Goal: Check status: Check status

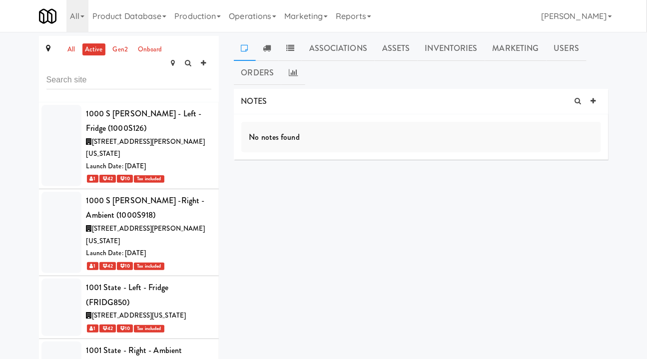
click at [69, 51] on link "all" at bounding box center [71, 49] width 12 height 12
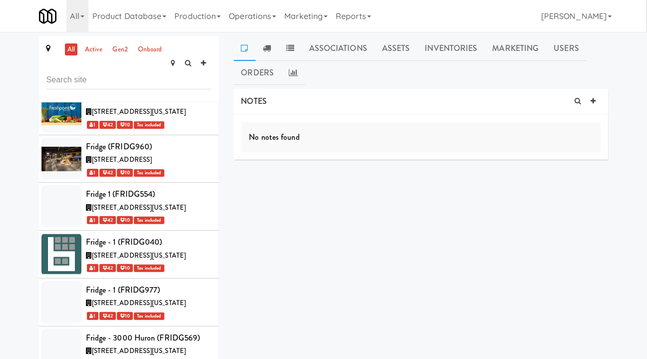
scroll to position [35058, 0]
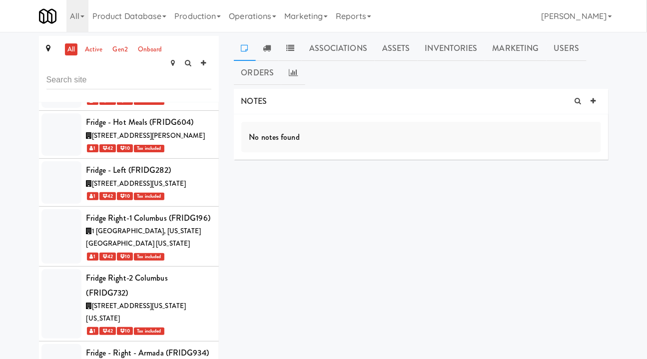
click at [390, 54] on link "Assets" at bounding box center [396, 48] width 43 height 25
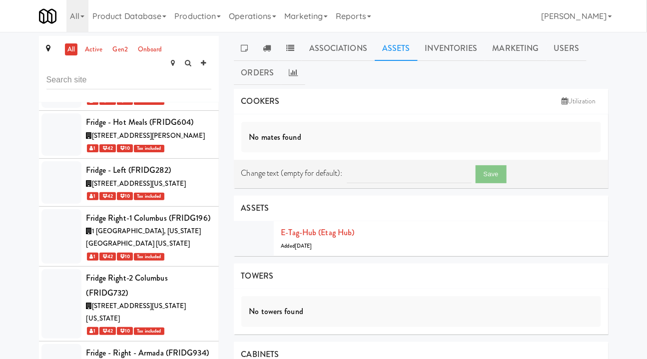
scroll to position [128, 0]
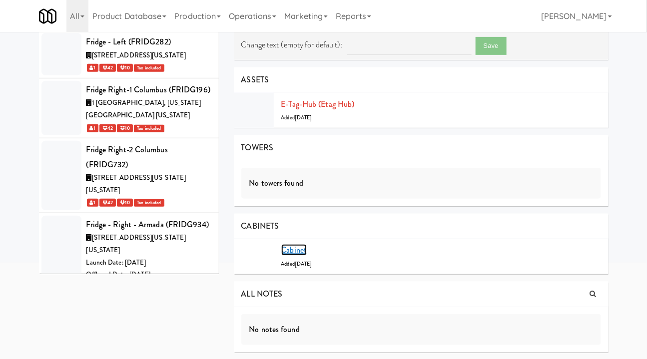
click at [303, 250] on link "Cabinet" at bounding box center [294, 249] width 26 height 11
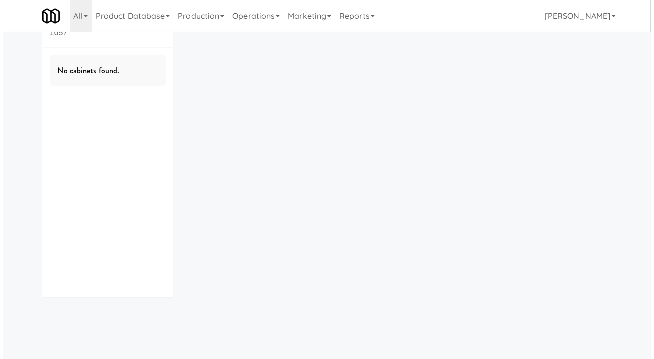
scroll to position [32, 0]
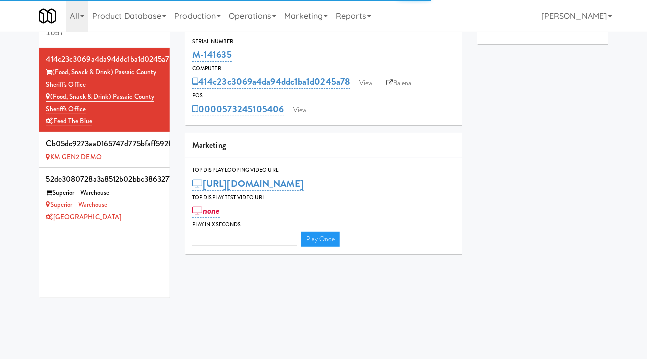
type input "3"
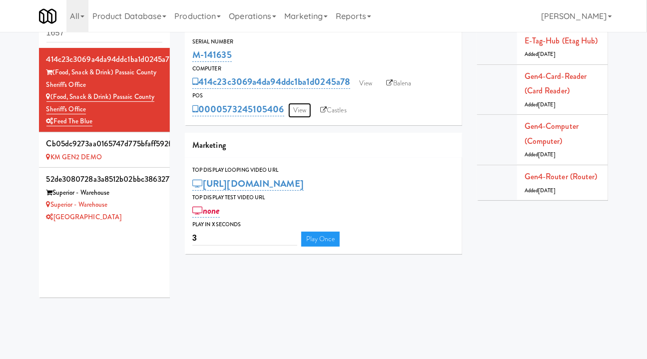
click at [306, 112] on link "View" at bounding box center [299, 110] width 23 height 15
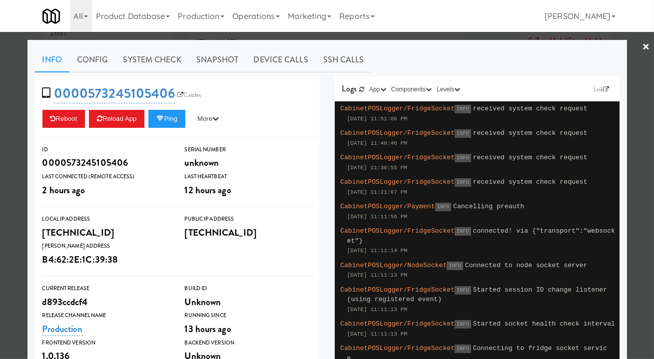
click at [371, 37] on div at bounding box center [327, 179] width 654 height 359
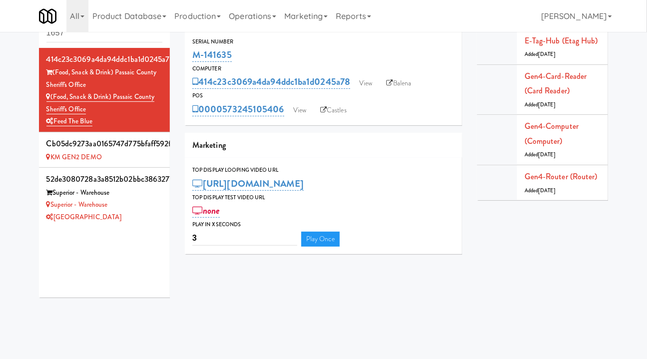
click at [400, 86] on link "Balena" at bounding box center [399, 83] width 35 height 15
click at [368, 82] on link "View" at bounding box center [365, 83] width 23 height 15
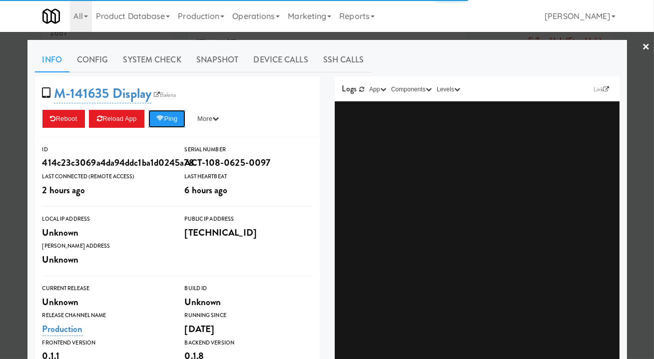
click at [154, 121] on button "Ping" at bounding box center [166, 119] width 37 height 18
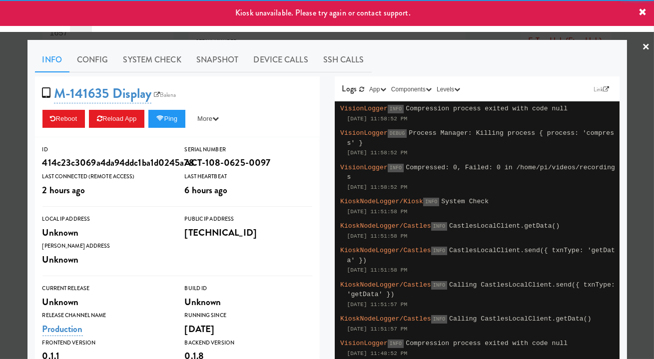
click at [291, 38] on div at bounding box center [327, 179] width 654 height 359
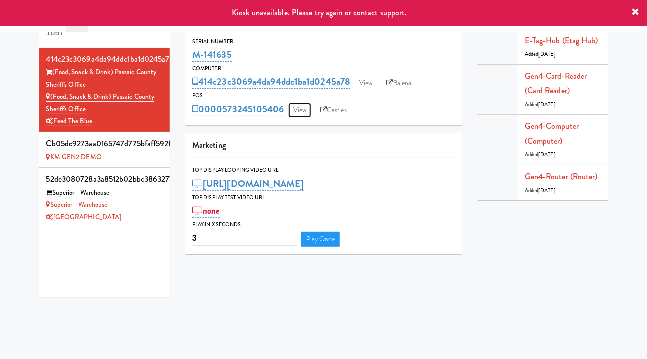
click at [303, 109] on link "View" at bounding box center [299, 110] width 23 height 15
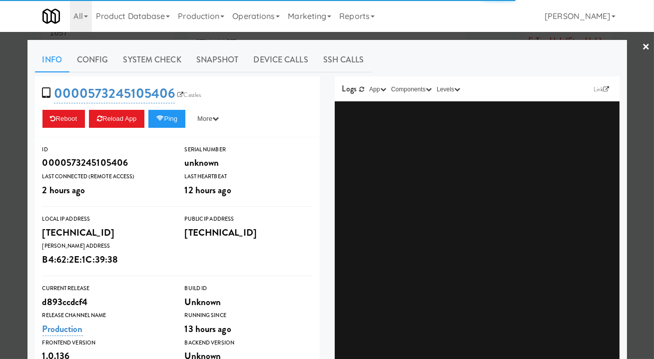
click at [375, 39] on div at bounding box center [327, 179] width 654 height 359
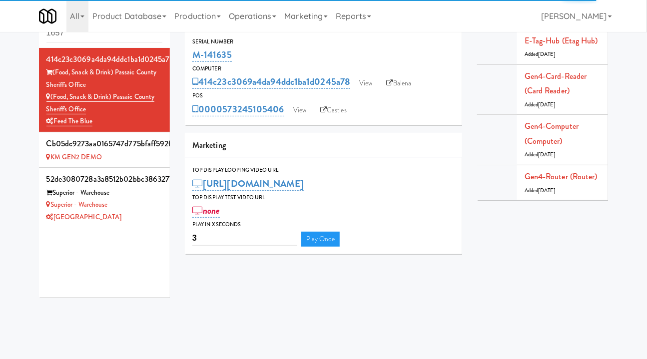
drag, startPoint x: 221, startPoint y: 57, endPoint x: 191, endPoint y: 56, distance: 30.5
click at [191, 56] on div "Serial Number M-141635" at bounding box center [323, 50] width 277 height 27
copy link "M-141635"
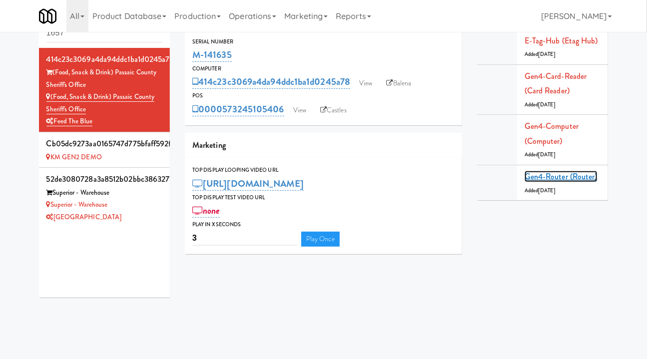
click at [482, 178] on link "Gen4-router (Router)" at bounding box center [561, 176] width 73 height 11
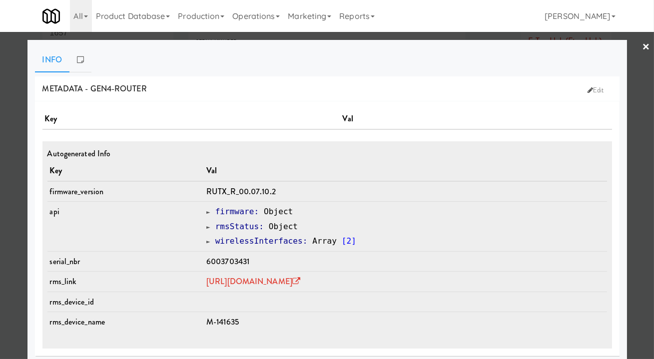
click at [482, 254] on div at bounding box center [327, 179] width 654 height 359
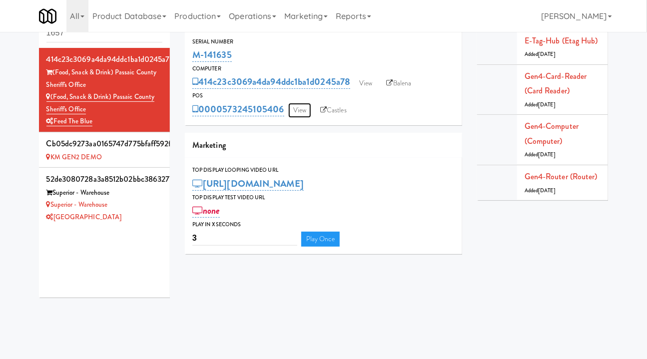
click at [300, 110] on link "View" at bounding box center [299, 110] width 23 height 15
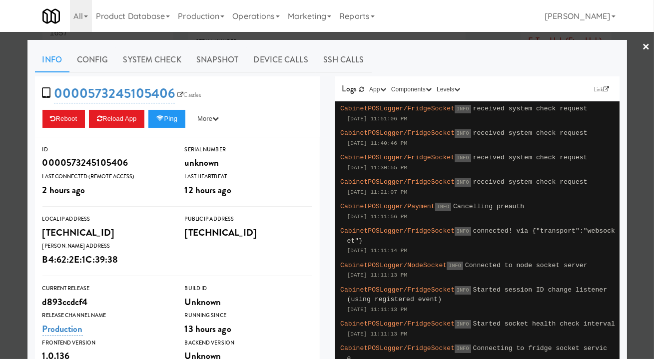
click at [295, 33] on div at bounding box center [327, 179] width 654 height 359
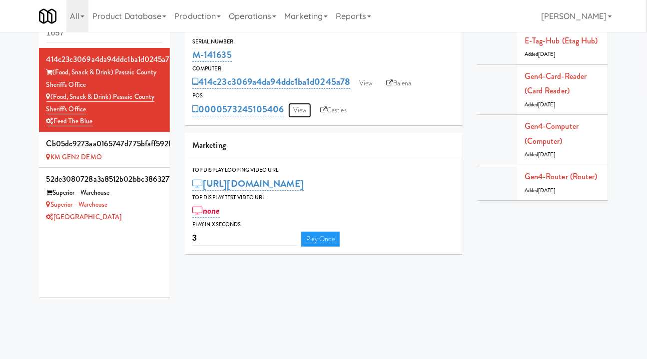
click at [300, 109] on link "View" at bounding box center [299, 110] width 23 height 15
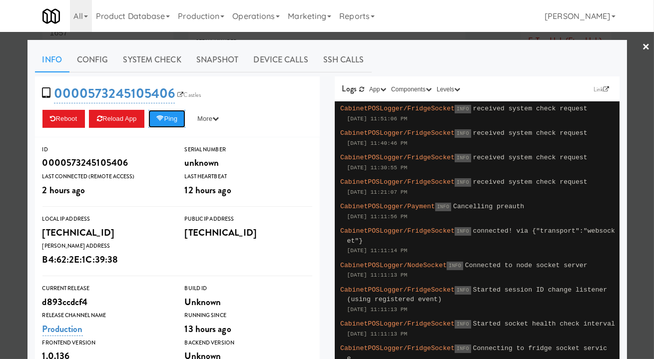
click at [169, 115] on button "Ping" at bounding box center [166, 119] width 37 height 18
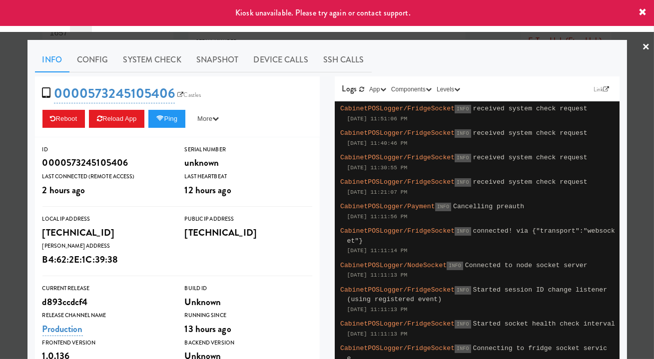
click at [272, 62] on link "Device Calls" at bounding box center [280, 59] width 69 height 25
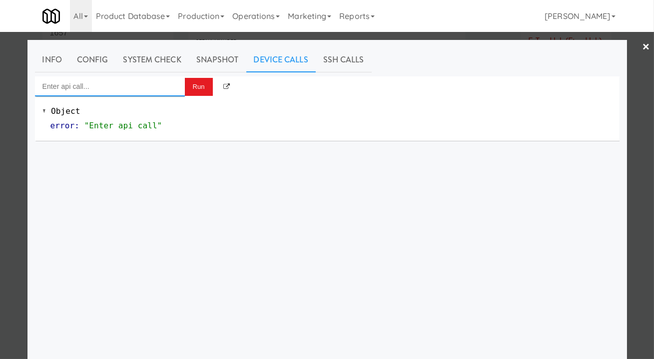
click at [112, 87] on input "Enter api call..." at bounding box center [110, 86] width 150 height 20
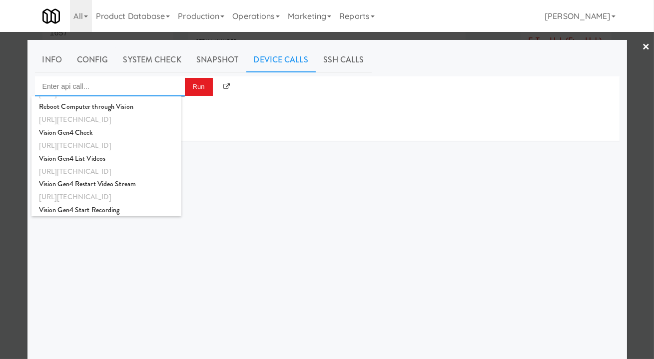
scroll to position [181, 0]
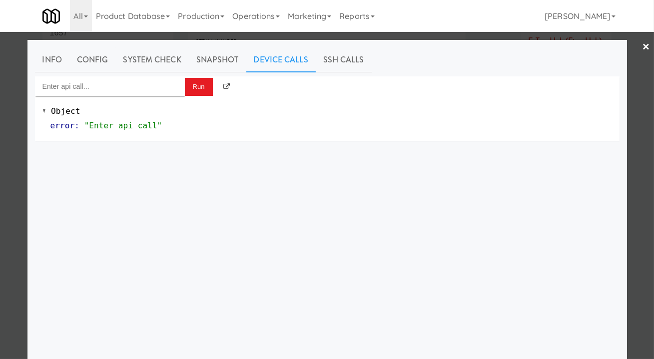
click at [321, 57] on link "SSH Calls" at bounding box center [344, 59] width 56 height 25
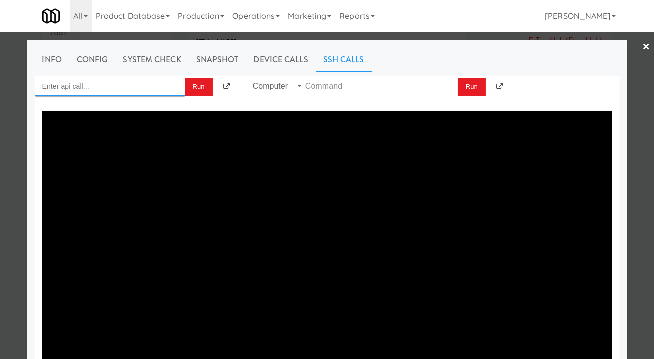
click at [97, 87] on input "Enter api call..." at bounding box center [110, 86] width 150 height 20
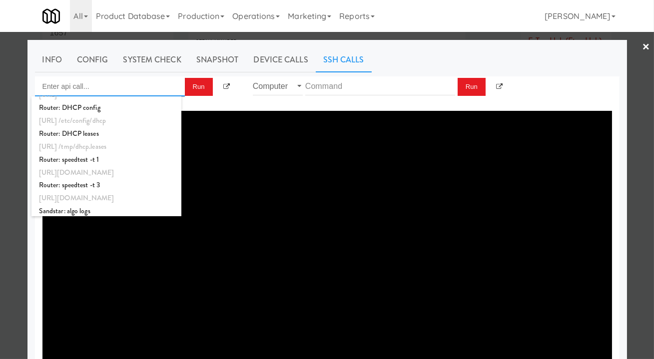
scroll to position [136, 0]
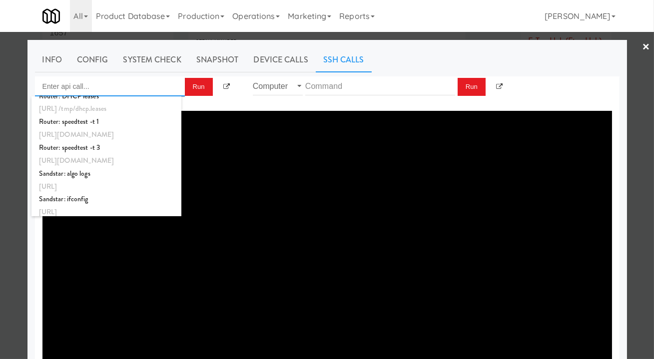
click at [101, 127] on div "Router: speedtest -t 1" at bounding box center [106, 121] width 135 height 13
type input "Router: speedtest -t 1"
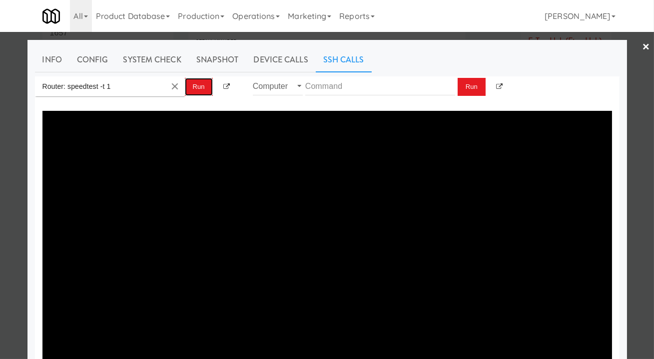
click at [190, 87] on button "Run" at bounding box center [199, 87] width 28 height 18
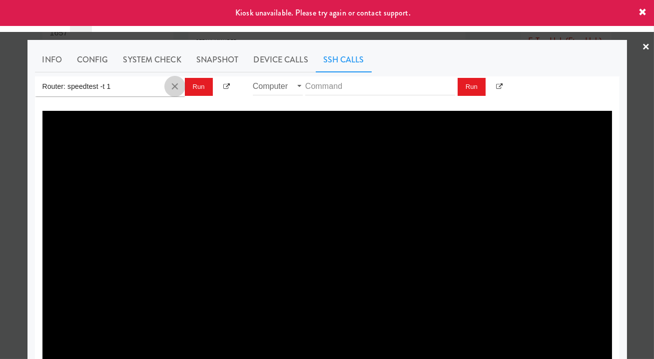
click at [171, 86] on button "Clear Input" at bounding box center [174, 86] width 15 height 15
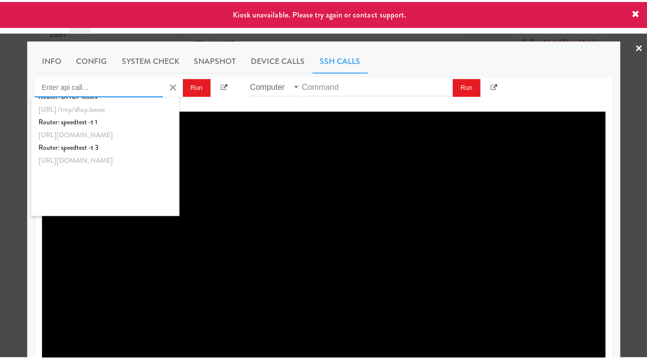
scroll to position [0, 0]
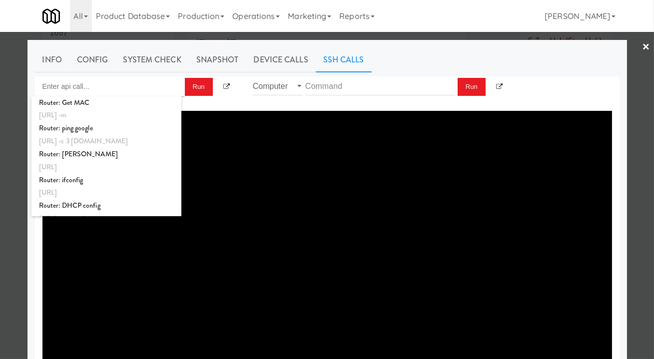
click at [357, 38] on div at bounding box center [327, 179] width 654 height 359
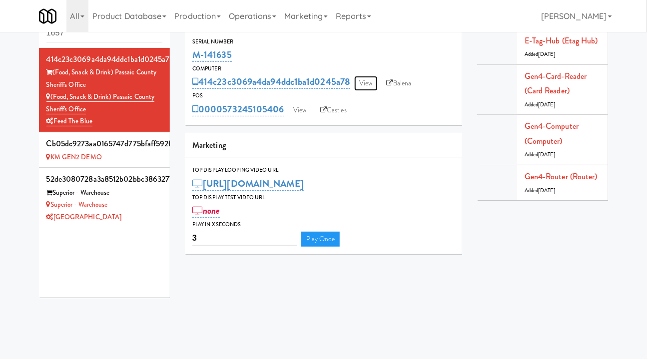
click at [377, 81] on link "View" at bounding box center [365, 83] width 23 height 15
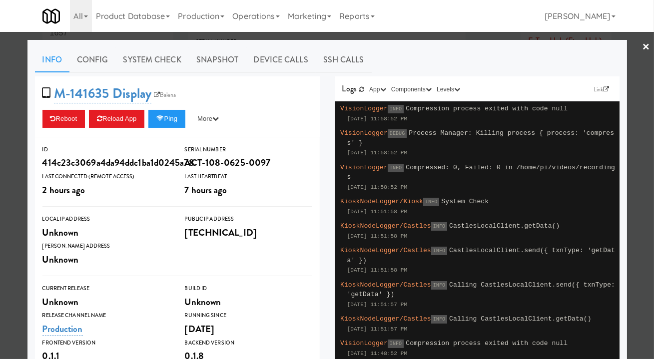
click at [414, 34] on div at bounding box center [327, 179] width 654 height 359
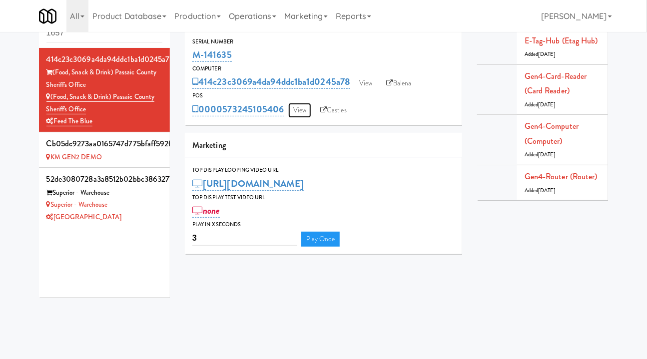
click at [294, 111] on link "View" at bounding box center [299, 110] width 23 height 15
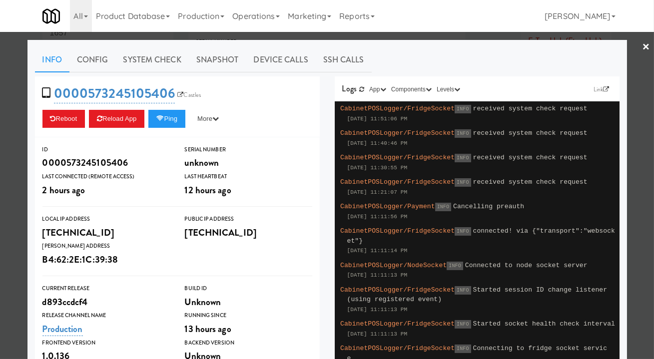
click at [444, 36] on div at bounding box center [327, 179] width 654 height 359
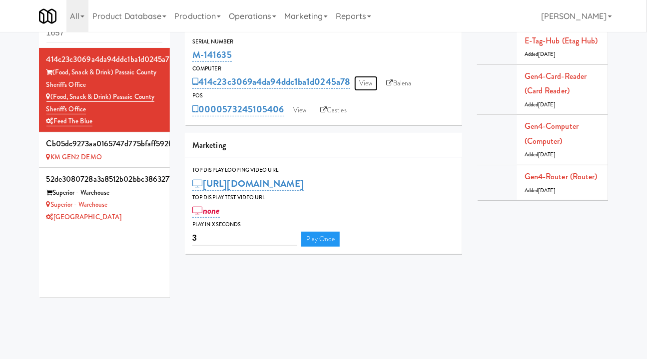
click at [359, 81] on link "View" at bounding box center [365, 83] width 23 height 15
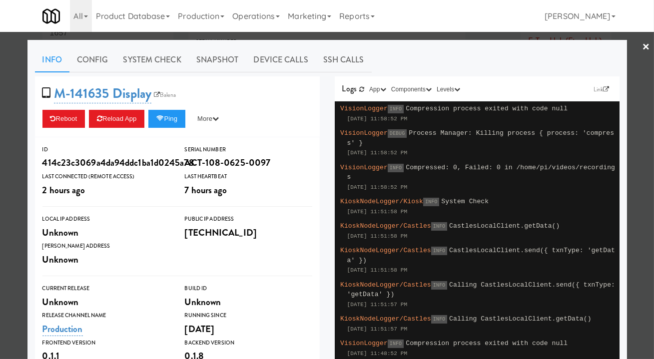
click at [251, 37] on div at bounding box center [327, 179] width 654 height 359
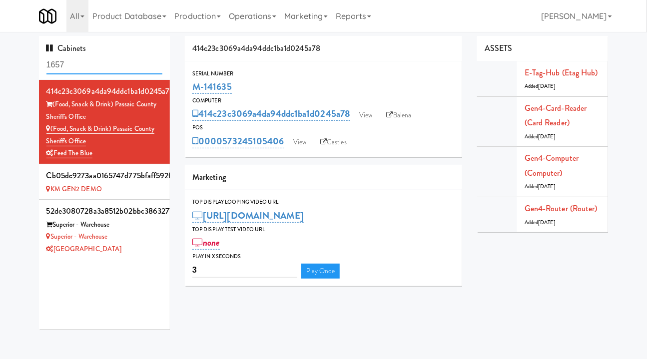
click at [77, 61] on input "1657" at bounding box center [104, 65] width 116 height 18
click at [80, 60] on input "1657" at bounding box center [104, 65] width 116 height 18
type input "passa"
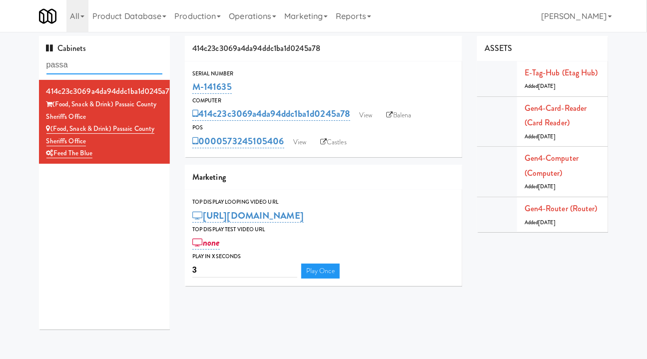
click at [80, 63] on input "passa" at bounding box center [104, 65] width 116 height 18
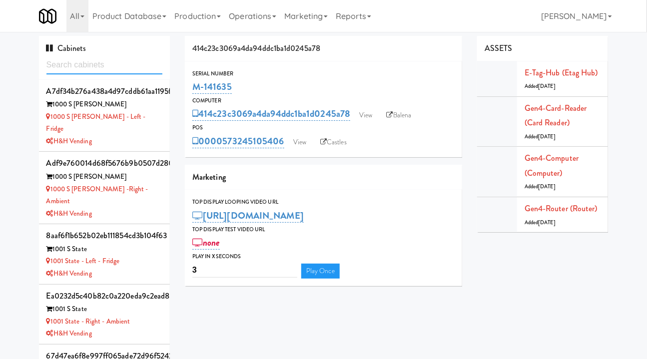
click at [94, 65] on input "text" at bounding box center [104, 65] width 116 height 18
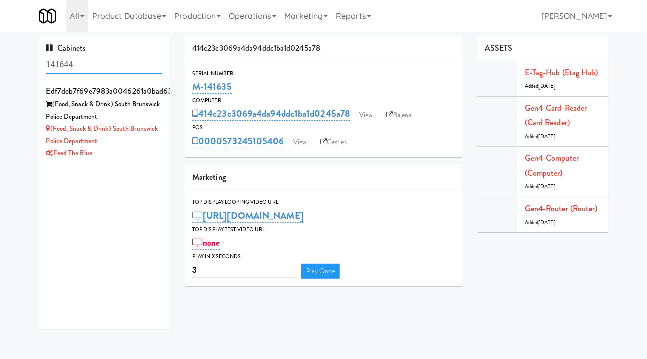
click at [118, 70] on input "141644" at bounding box center [104, 65] width 116 height 18
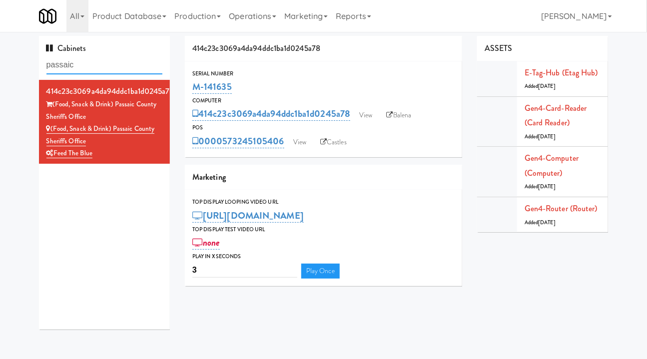
type input "passaic"
click at [151, 154] on div "Feed The Blue" at bounding box center [104, 153] width 116 height 12
click at [366, 118] on link "View" at bounding box center [365, 115] width 23 height 15
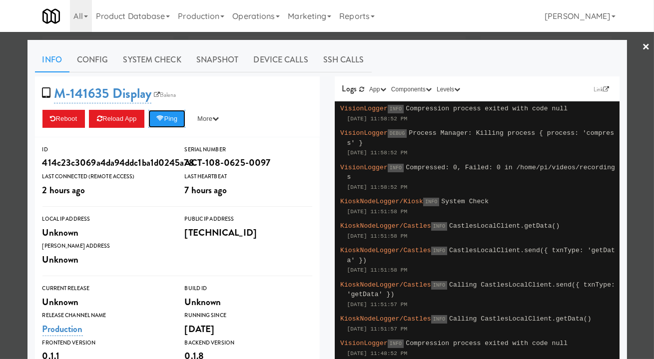
click at [164, 118] on button "Ping" at bounding box center [166, 119] width 37 height 18
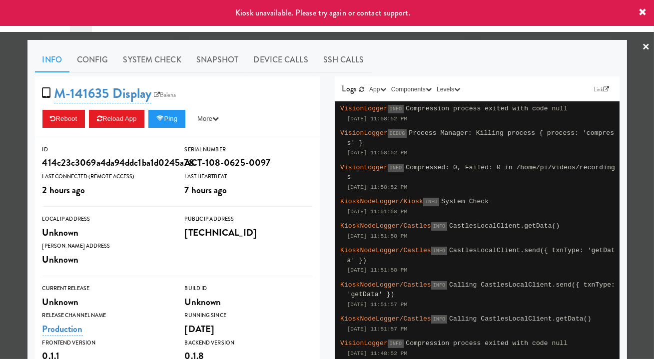
click at [275, 35] on div at bounding box center [327, 179] width 654 height 359
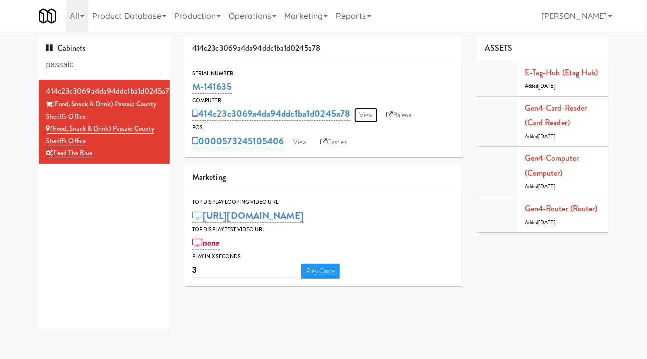
click at [361, 117] on link "View" at bounding box center [365, 115] width 23 height 15
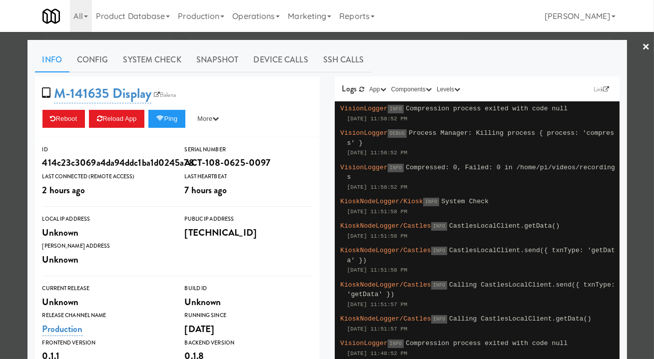
click at [405, 35] on div at bounding box center [327, 179] width 654 height 359
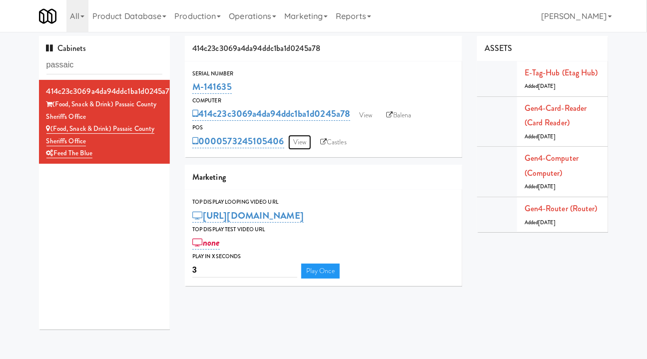
click at [295, 137] on link "View" at bounding box center [299, 142] width 23 height 15
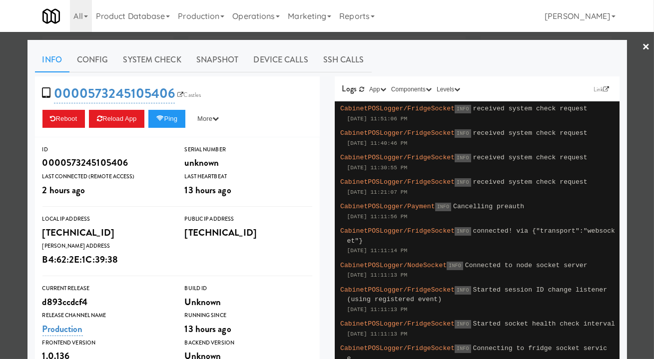
click at [397, 35] on div at bounding box center [327, 179] width 654 height 359
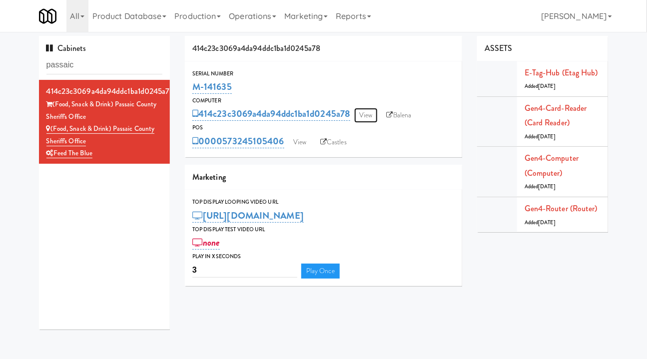
click at [365, 115] on link "View" at bounding box center [365, 115] width 23 height 15
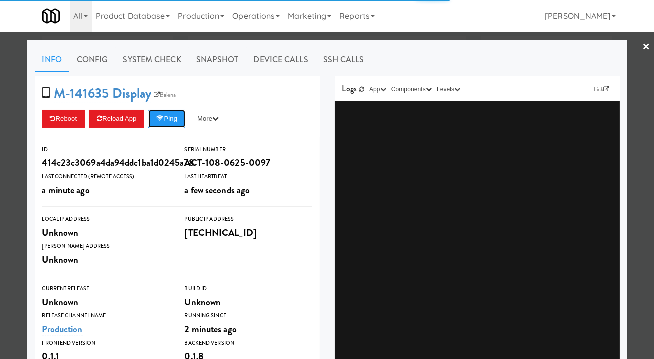
click at [167, 118] on button "Ping" at bounding box center [166, 119] width 37 height 18
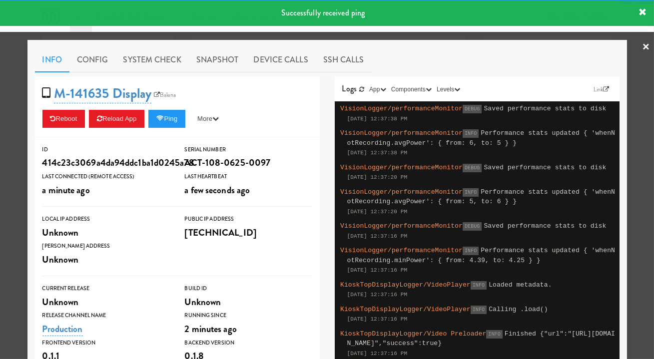
click at [332, 35] on div at bounding box center [327, 179] width 654 height 359
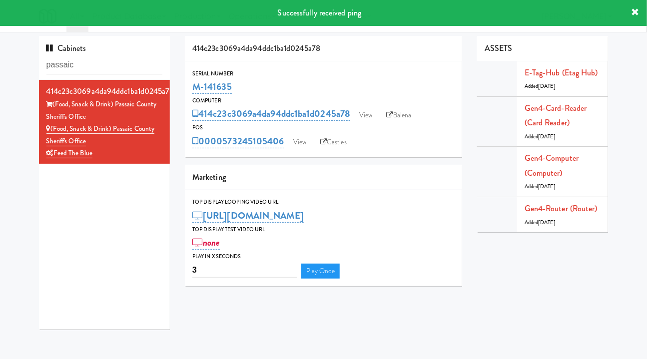
click at [304, 134] on div "0000573245105406 View Castles" at bounding box center [323, 141] width 262 height 17
click at [302, 140] on link "View" at bounding box center [299, 142] width 23 height 15
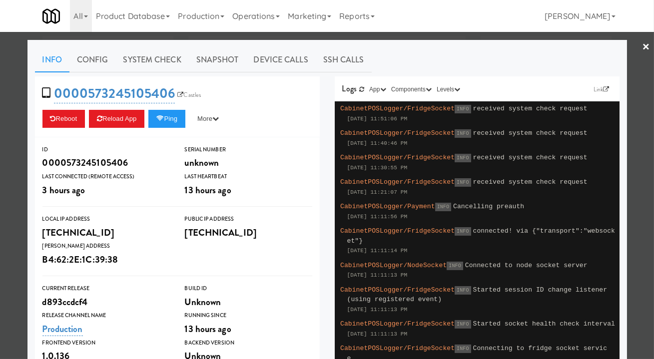
click at [402, 37] on div at bounding box center [327, 179] width 654 height 359
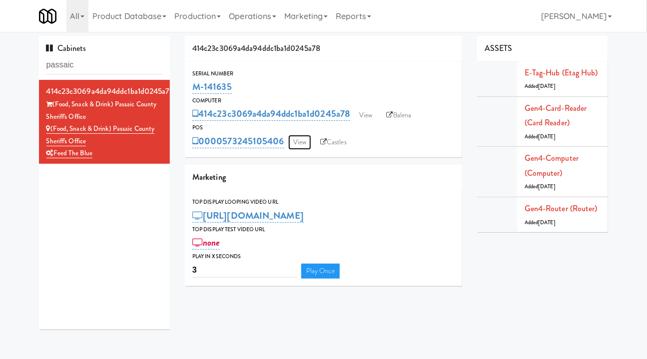
click at [308, 136] on link "View" at bounding box center [299, 142] width 23 height 15
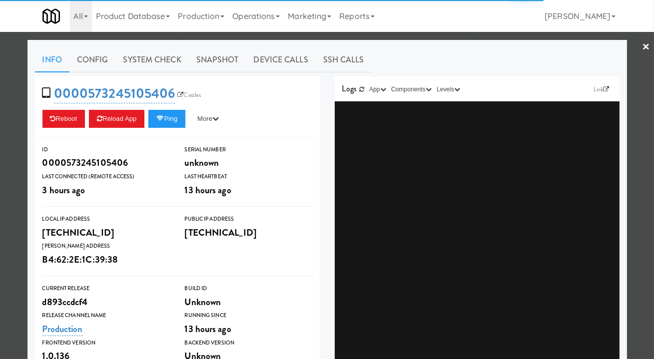
click at [416, 34] on div at bounding box center [327, 179] width 654 height 359
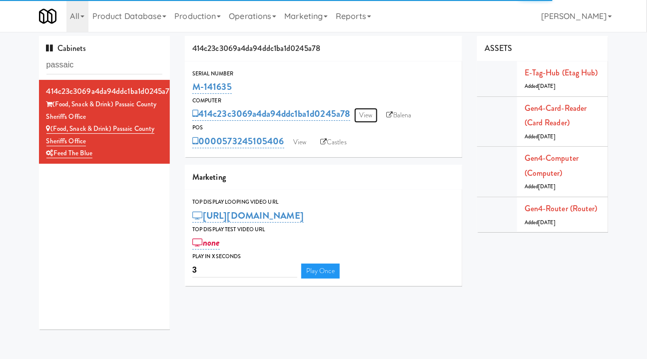
click at [365, 116] on link "View" at bounding box center [365, 115] width 23 height 15
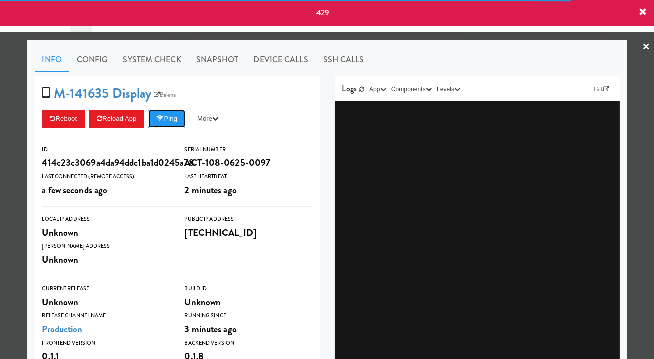
click at [170, 119] on button "Ping" at bounding box center [166, 119] width 37 height 18
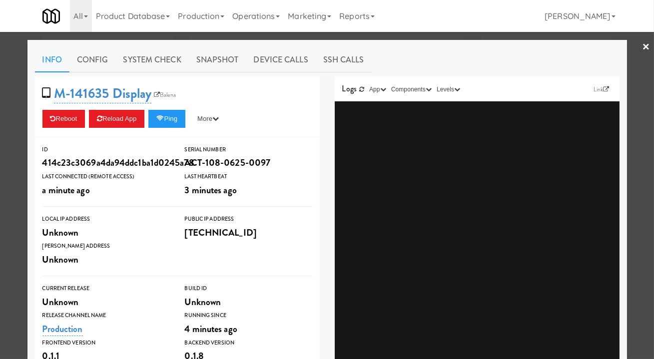
click at [324, 37] on div at bounding box center [327, 179] width 654 height 359
